Goal: Transaction & Acquisition: Obtain resource

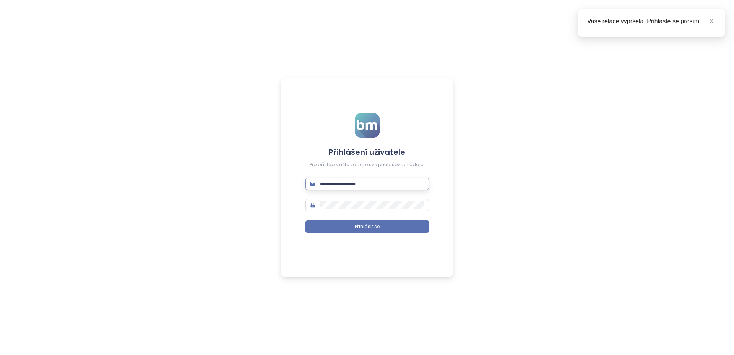
type input "**********"
click at [367, 226] on button "Přihlásit se" at bounding box center [368, 227] width 124 height 12
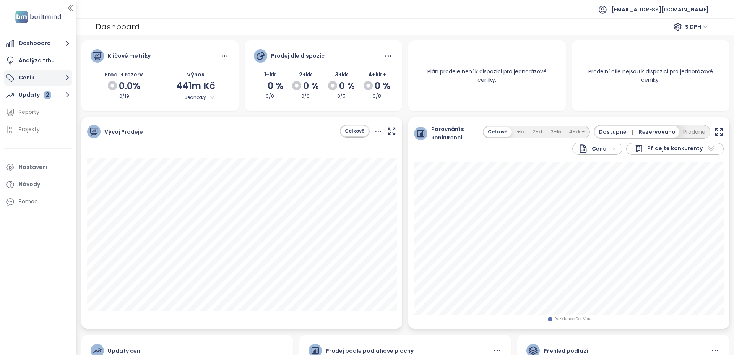
click at [28, 76] on button "Ceník" at bounding box center [38, 77] width 68 height 15
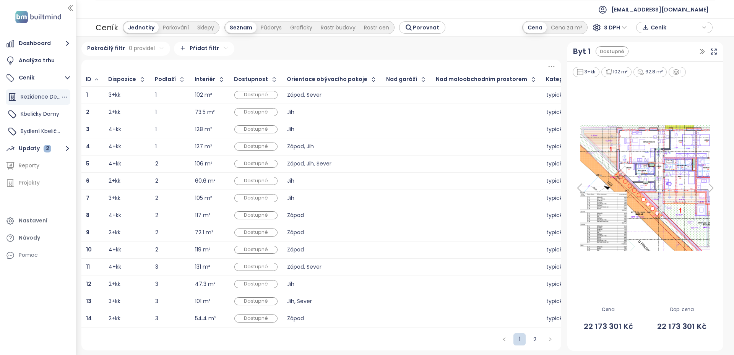
click at [37, 97] on span "Rezidence Dej Vice" at bounding box center [46, 97] width 50 height 8
click at [45, 95] on span "Rezidence Dej Vice" at bounding box center [46, 97] width 50 height 8
click at [244, 29] on div "Seznam" at bounding box center [241, 27] width 31 height 11
click at [552, 67] on icon at bounding box center [552, 65] width 6 height 1
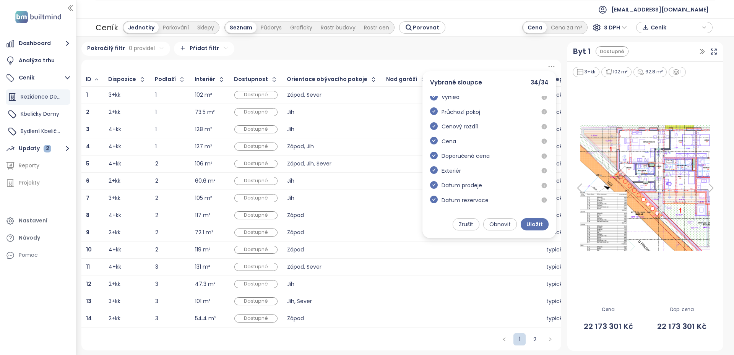
scroll to position [386, 0]
click at [549, 341] on icon "right" at bounding box center [550, 340] width 2 height 4
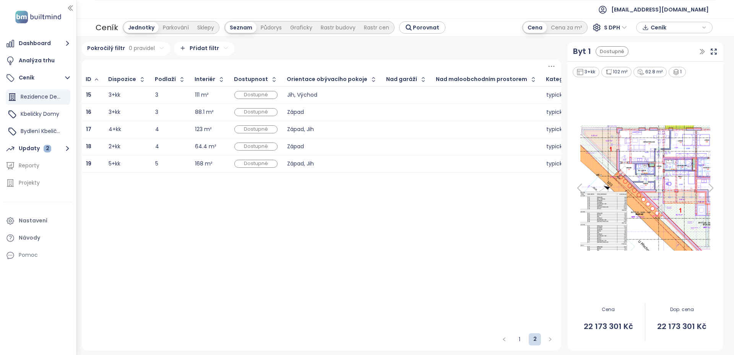
scroll to position [0, 0]
click at [665, 28] on span "Ceník" at bounding box center [675, 27] width 49 height 11
click at [666, 68] on span "Stáhnout" at bounding box center [665, 66] width 27 height 8
click at [31, 149] on div "Updaty 2" at bounding box center [35, 149] width 33 height 10
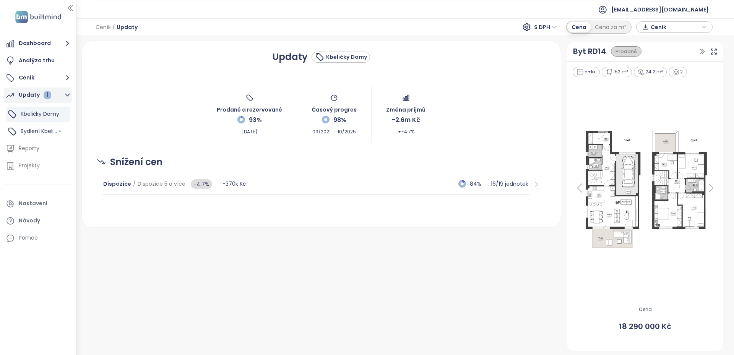
click at [19, 95] on div "Updaty 1" at bounding box center [35, 95] width 33 height 10
click at [78, 94] on div "Updaty Kbeličky Domy Prodané a rezervované 93% [DATE] Časový progres 98% 09/202…" at bounding box center [405, 195] width 658 height 319
click at [66, 94] on icon "button" at bounding box center [68, 95] width 10 height 10
click at [49, 114] on span "Kbeličky Domy" at bounding box center [40, 114] width 39 height 8
click at [44, 131] on span "Bydlení Kbeličky" at bounding box center [42, 131] width 42 height 8
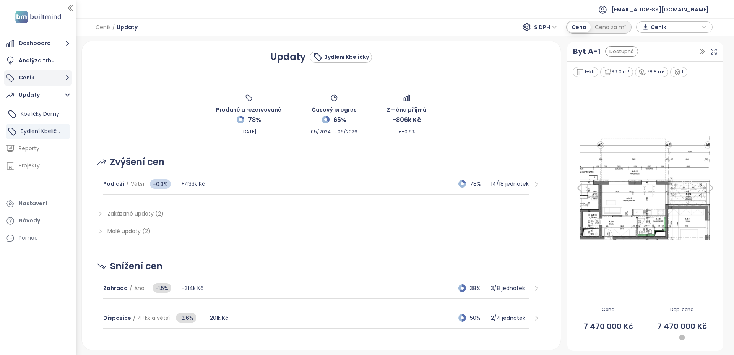
click at [31, 76] on button "Ceník" at bounding box center [38, 77] width 68 height 15
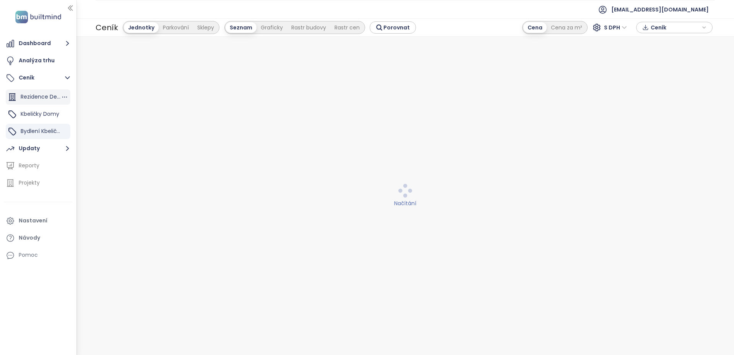
click at [41, 99] on span "Rezidence Dej Vice" at bounding box center [46, 97] width 50 height 8
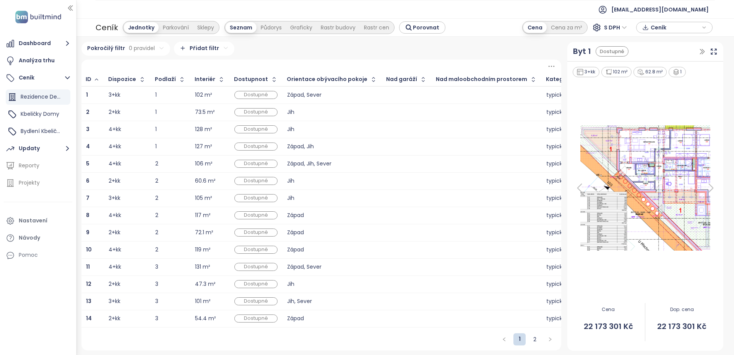
click at [113, 94] on div "3+kk" at bounding box center [115, 95] width 12 height 5
click at [118, 318] on div "2+kk" at bounding box center [115, 318] width 12 height 5
